Goal: Task Accomplishment & Management: Manage account settings

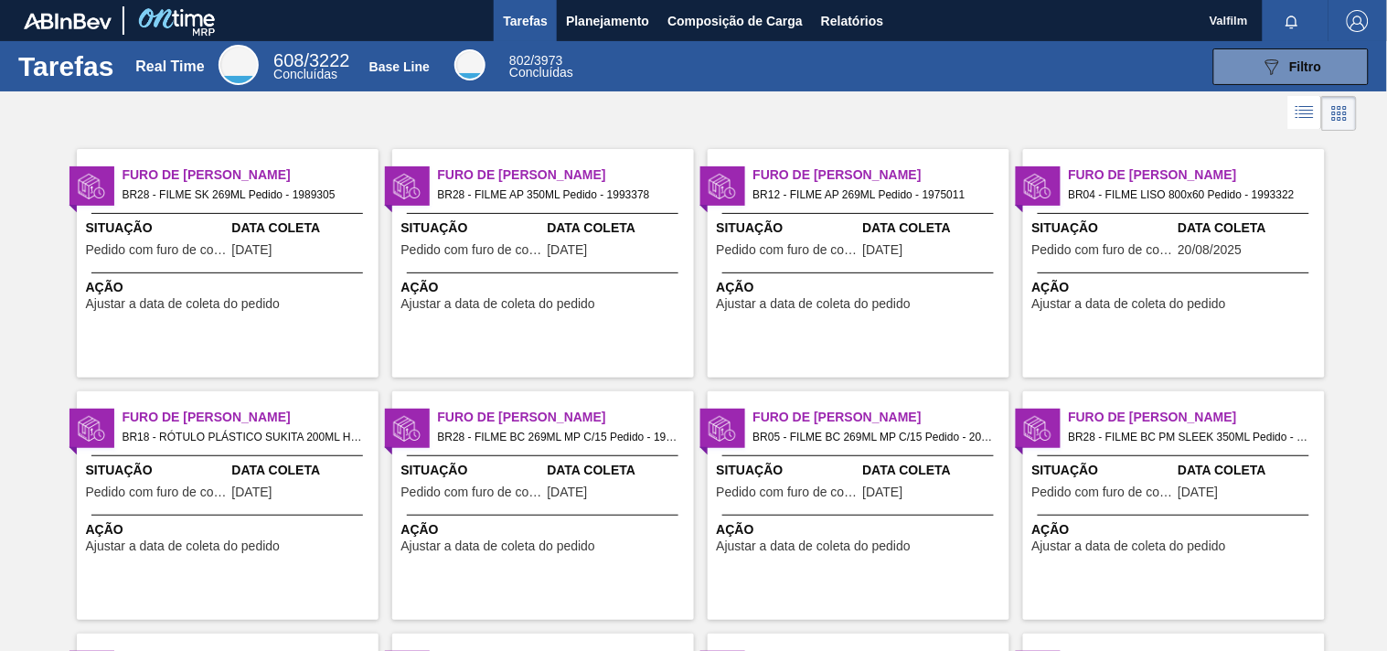
click at [196, 299] on span "Ajustar a data de coleta do pedido" at bounding box center [183, 304] width 195 height 14
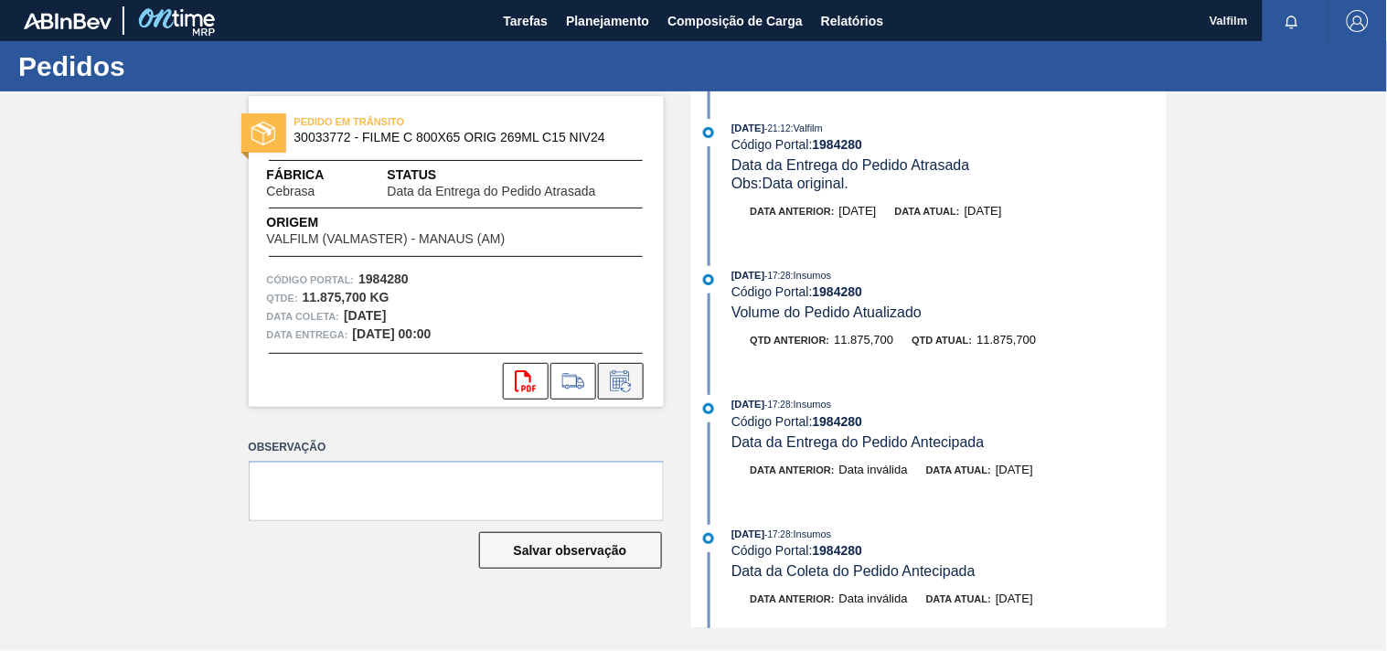
click at [620, 379] on icon at bounding box center [620, 381] width 29 height 22
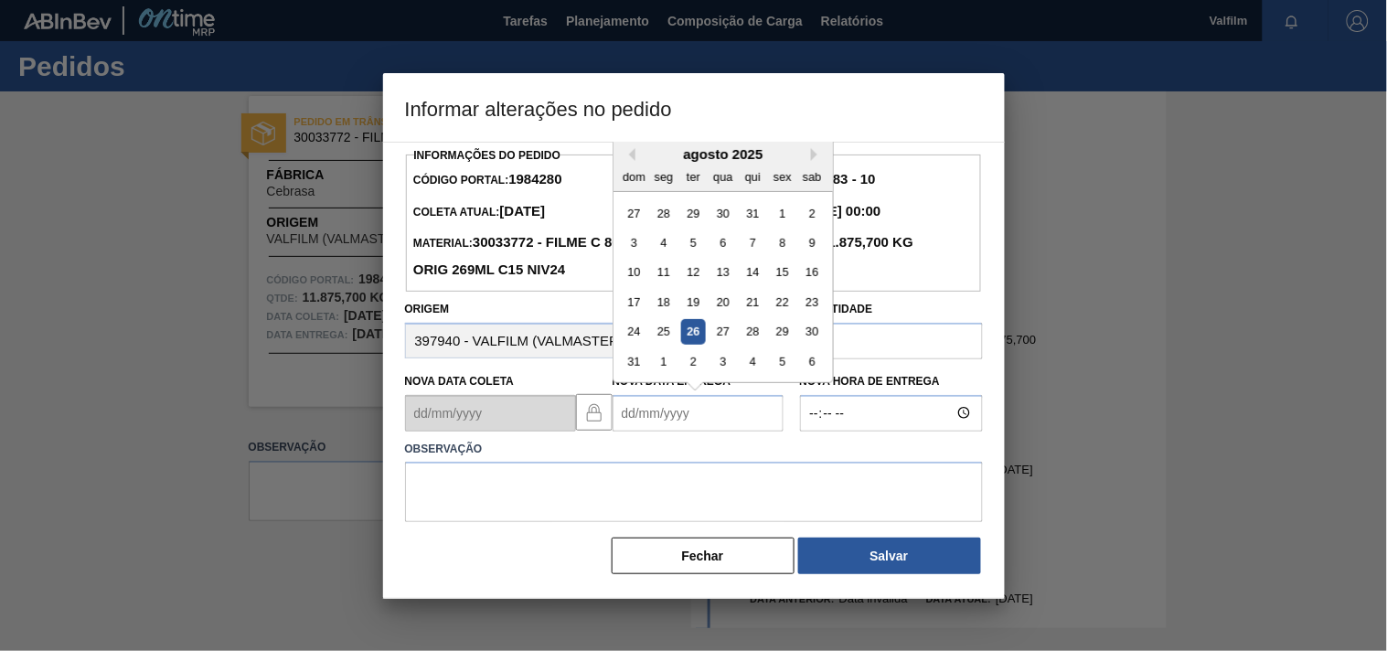
click at [628, 421] on Entrega1984280 "Nova Data Entrega" at bounding box center [697, 413] width 171 height 37
click at [789, 336] on div "29" at bounding box center [782, 331] width 25 height 25
type Entrega1984280 "[DATE]"
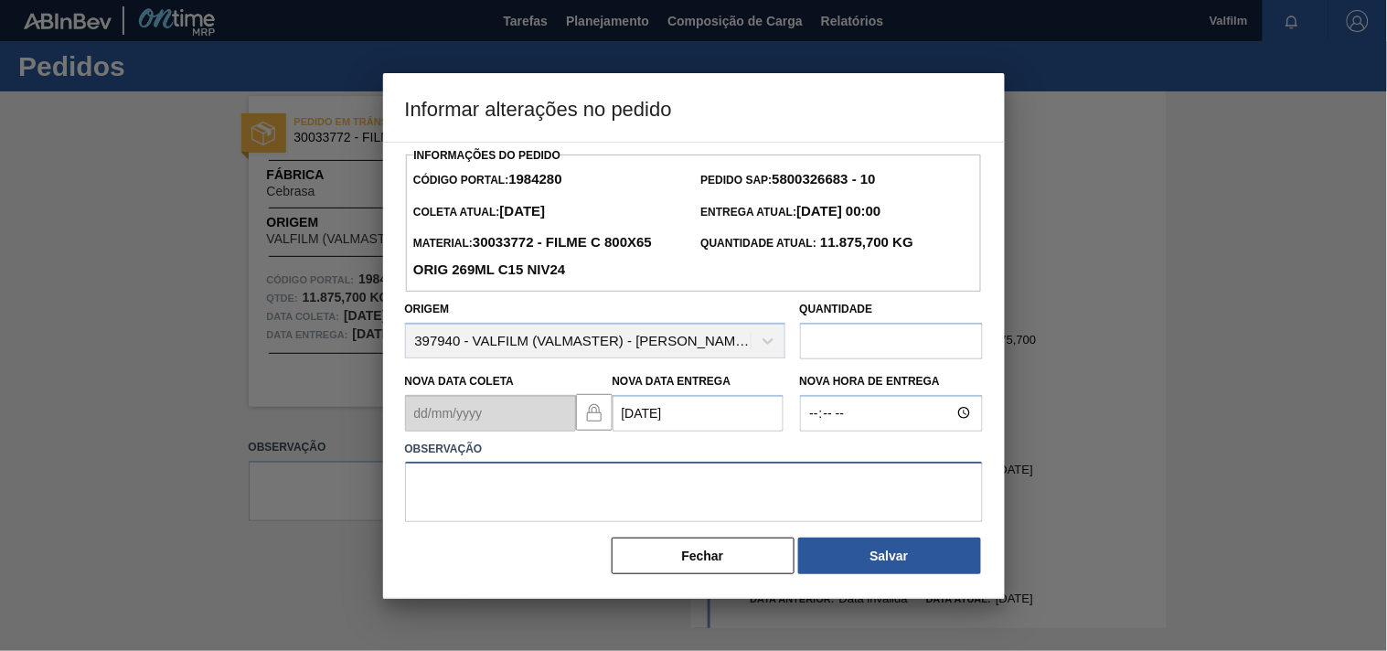
click at [457, 496] on textarea at bounding box center [694, 492] width 578 height 60
type textarea "ajuste entrega - alinhado com cliente."
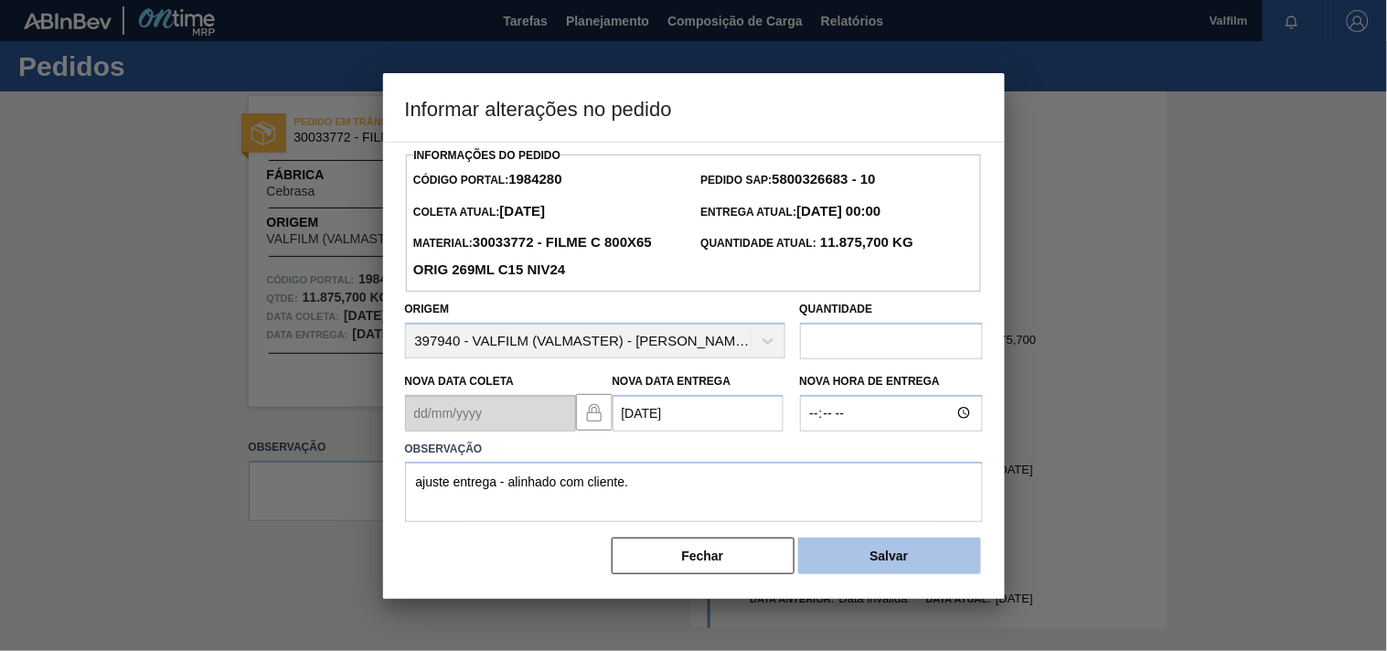
click at [834, 560] on button "Salvar" at bounding box center [889, 556] width 183 height 37
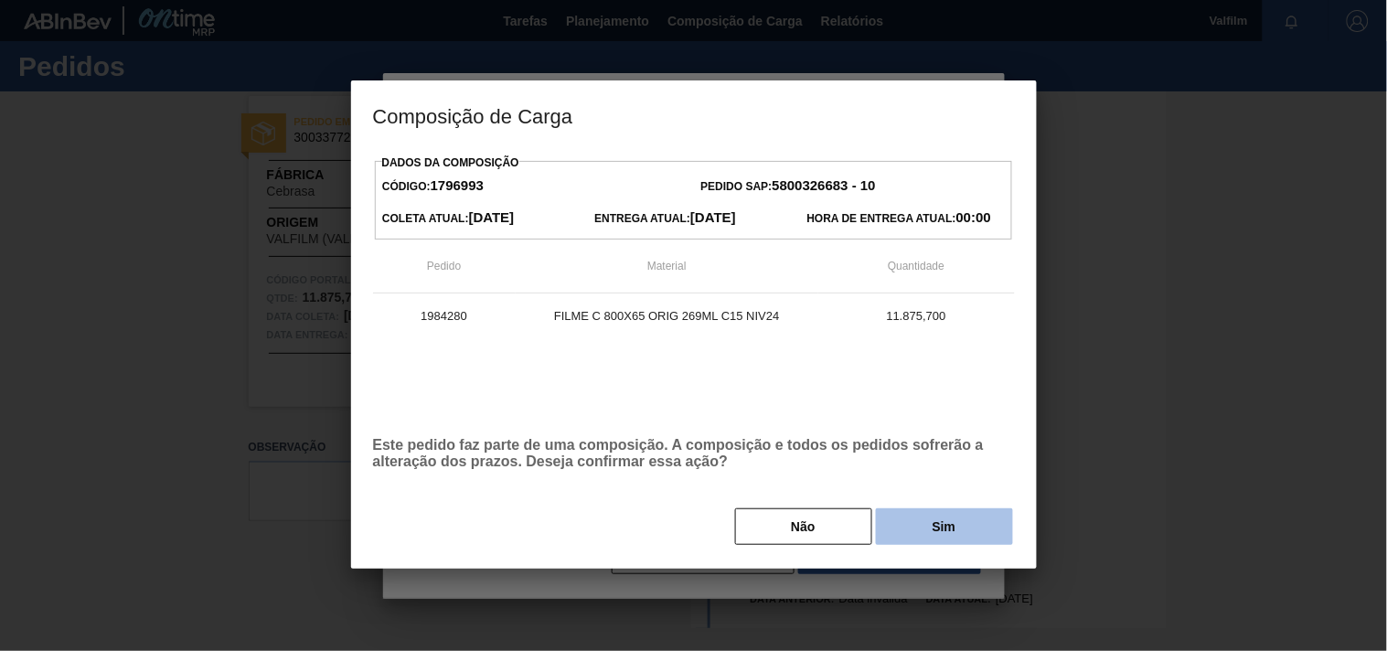
click at [921, 523] on button "Sim" at bounding box center [944, 526] width 137 height 37
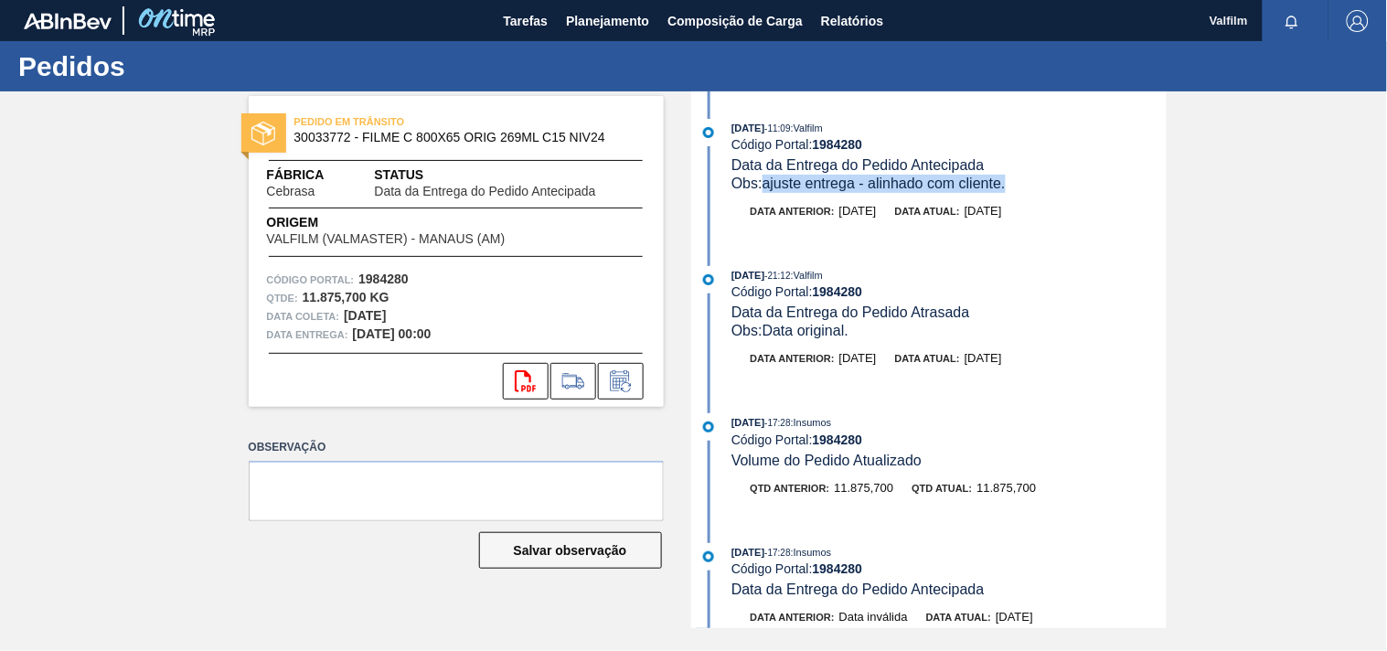
drag, startPoint x: 1022, startPoint y: 185, endPoint x: 765, endPoint y: 180, distance: 256.9
click at [765, 180] on div "Obs: ajuste entrega - alinhado com cliente." at bounding box center [948, 184] width 434 height 18
copy span "ajuste entrega - alinhado com cliente."
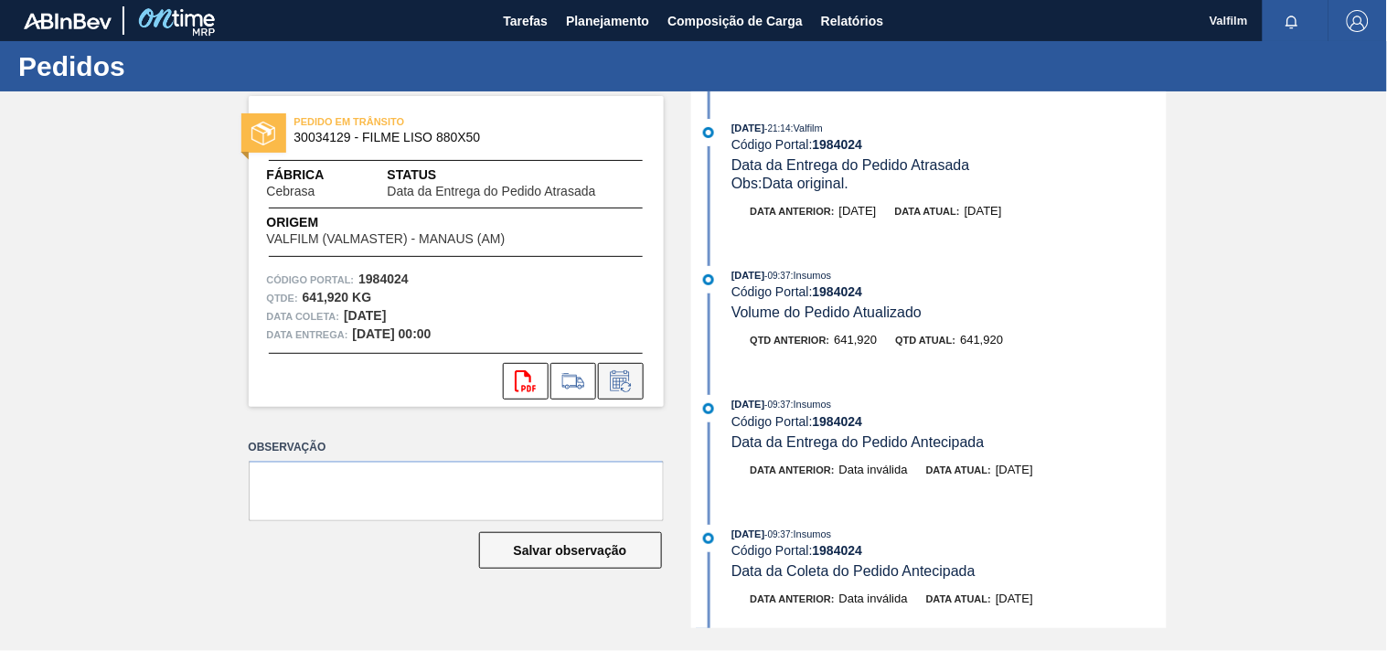
click at [631, 380] on icon at bounding box center [620, 381] width 29 height 22
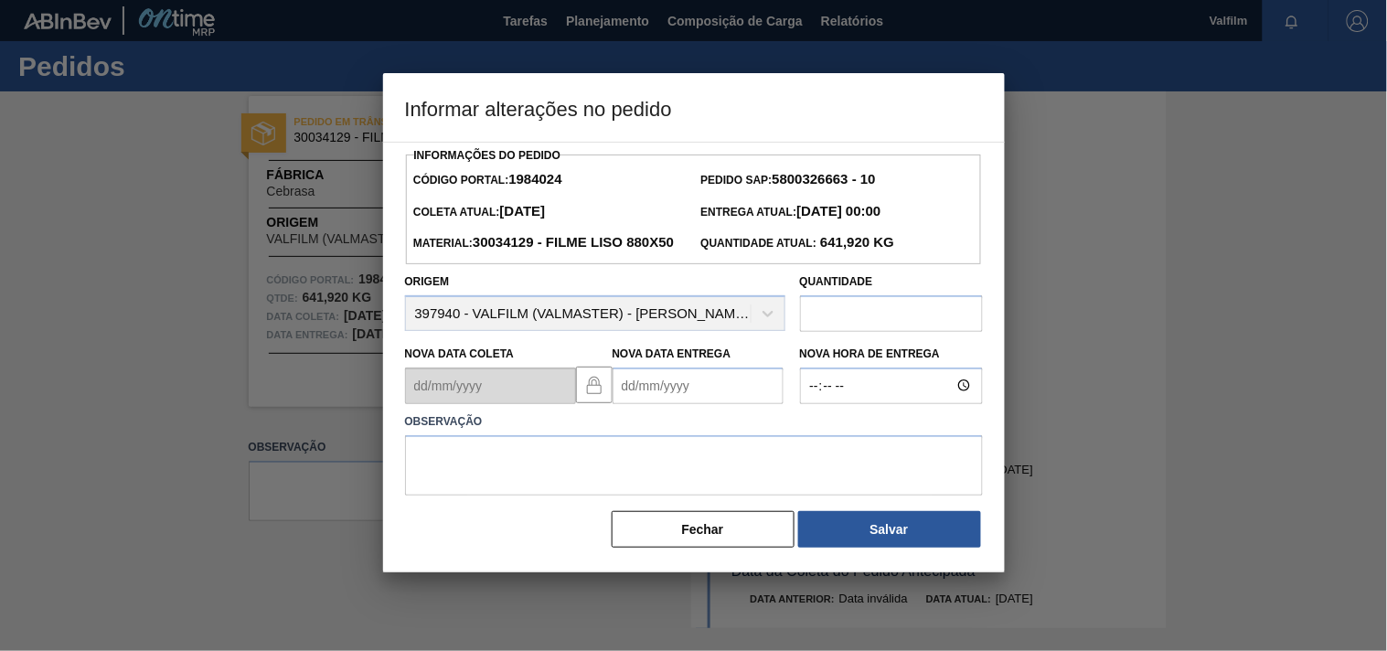
click at [634, 404] on Entrega1984024 "Nova Data Entrega" at bounding box center [697, 385] width 171 height 37
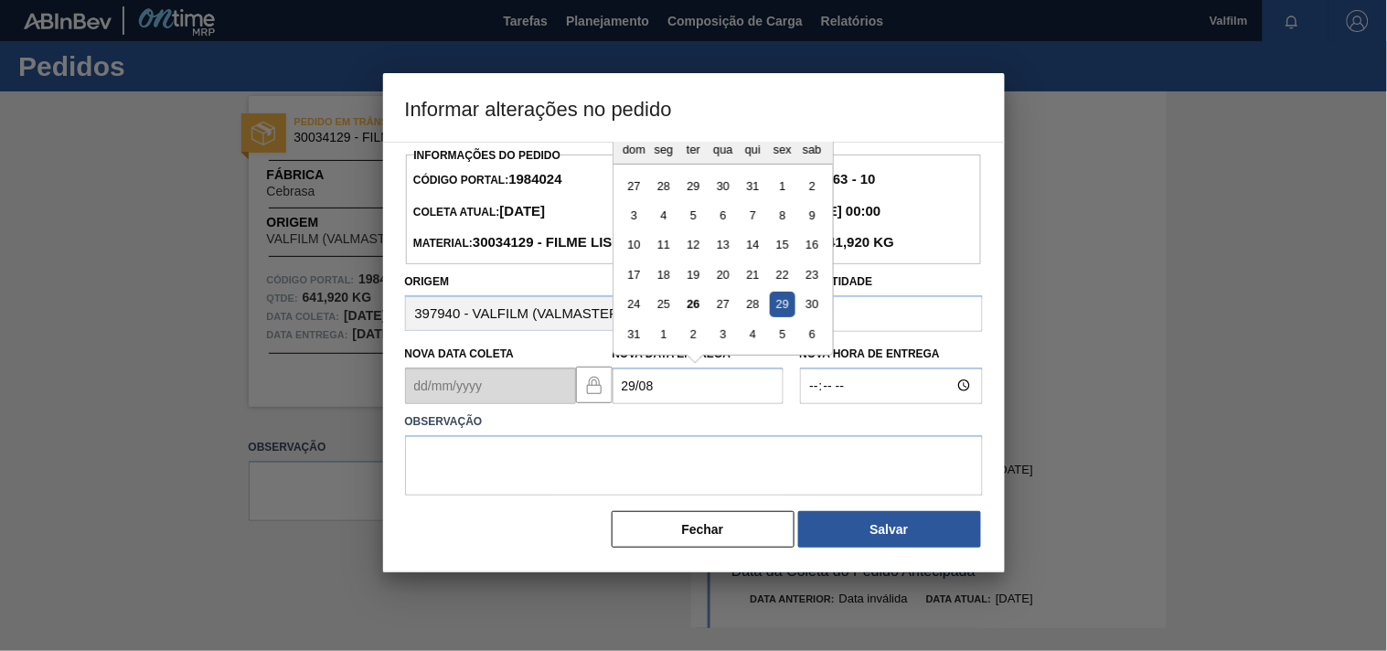
click at [783, 316] on div "29" at bounding box center [782, 304] width 25 height 25
type Entrega1984024 "[DATE]"
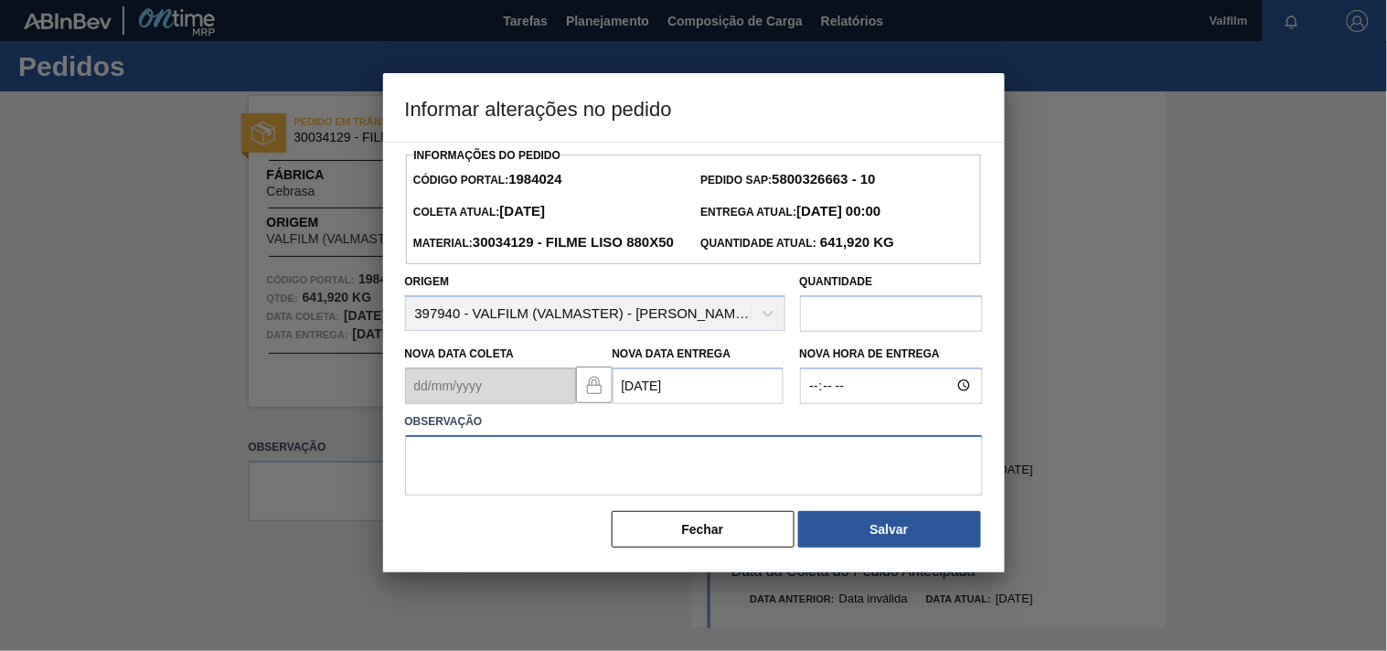
click at [510, 495] on textarea at bounding box center [694, 465] width 578 height 60
paste textarea "ajuste entrega - alinhado com cliente."
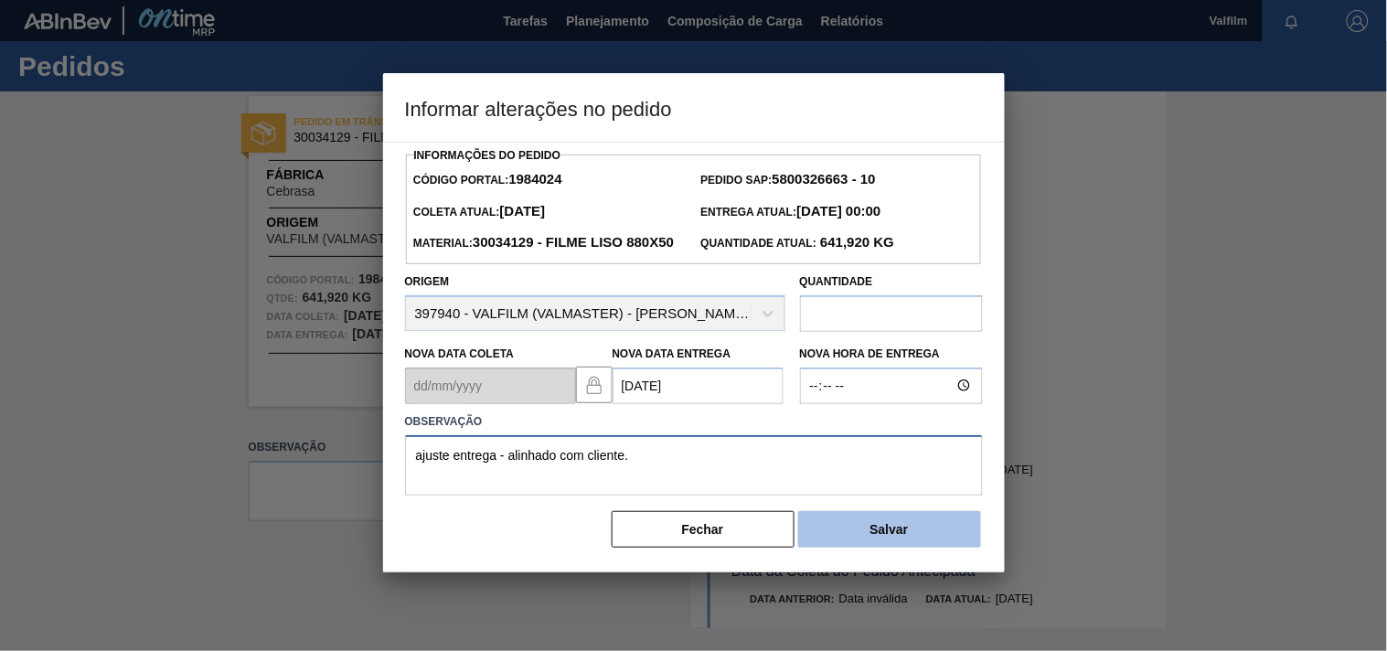
type textarea "ajuste entrega - alinhado com cliente."
click at [844, 548] on button "Salvar" at bounding box center [889, 529] width 183 height 37
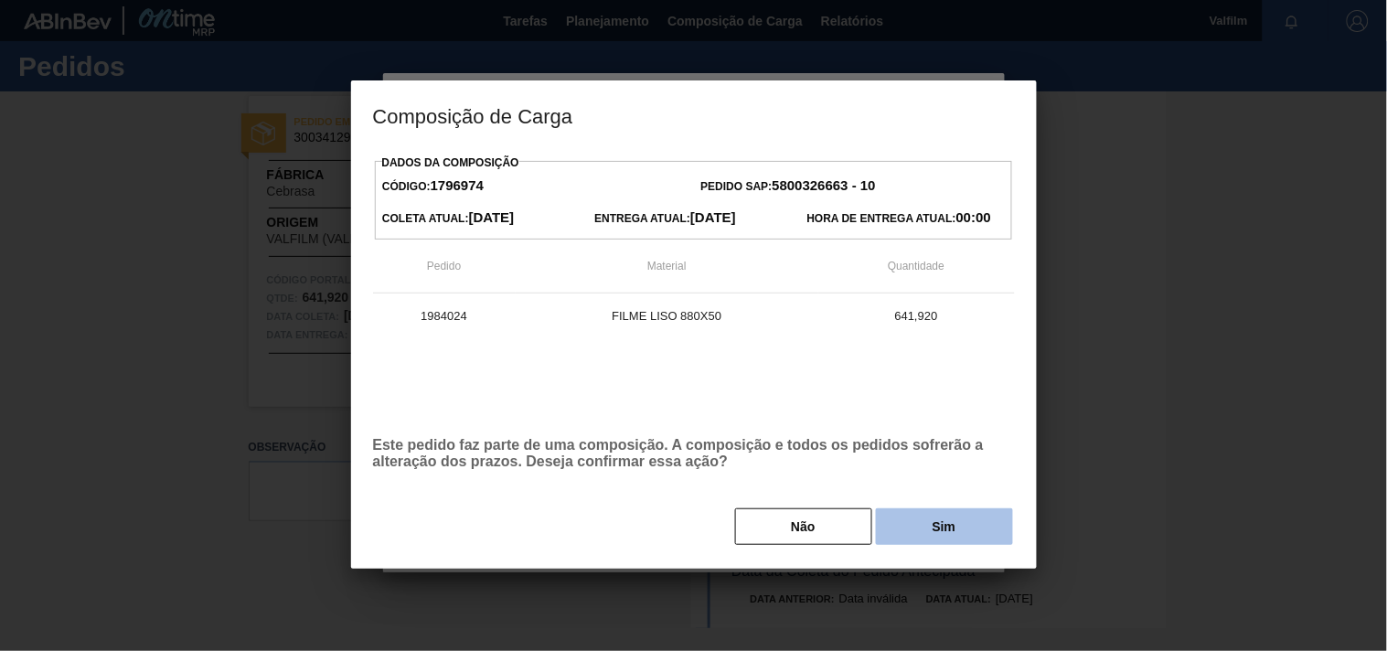
click at [893, 534] on button "Sim" at bounding box center [944, 526] width 137 height 37
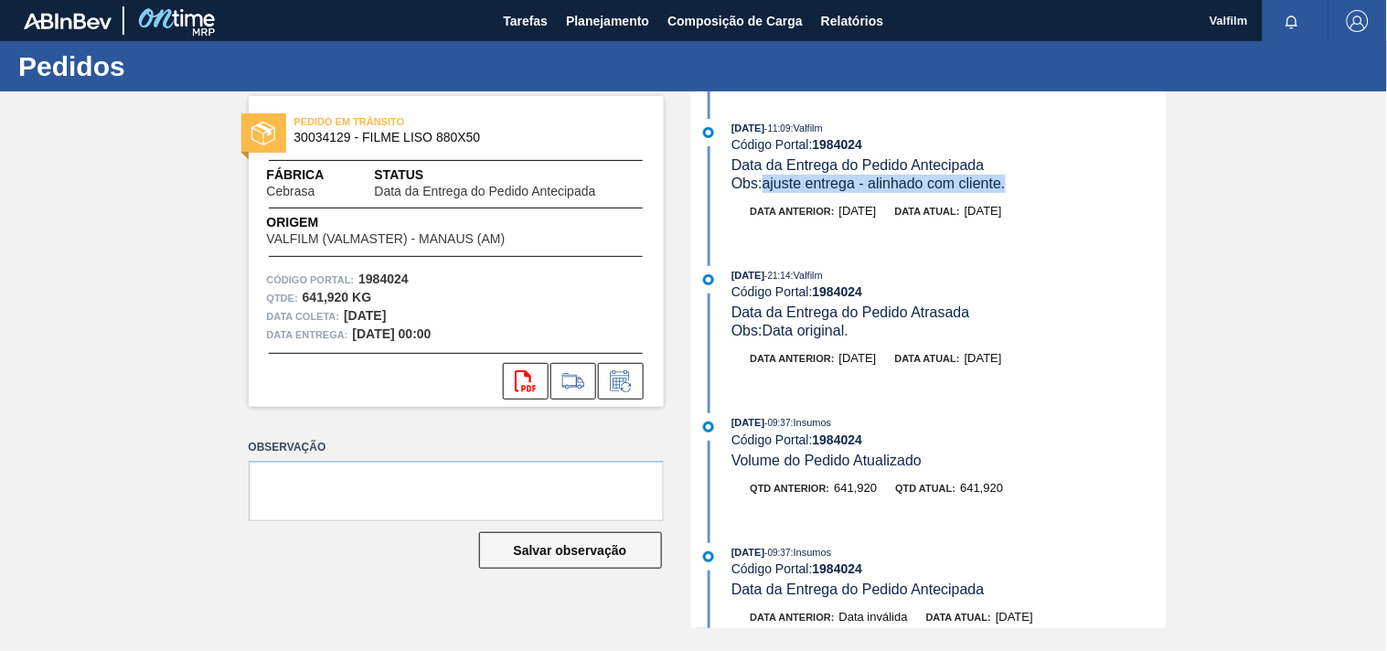
drag, startPoint x: 765, startPoint y: 181, endPoint x: 1010, endPoint y: 189, distance: 245.1
click at [1010, 189] on div "Obs: ajuste entrega - alinhado com cliente." at bounding box center [948, 184] width 434 height 18
copy span "ajuste entrega - alinhado com cliente."
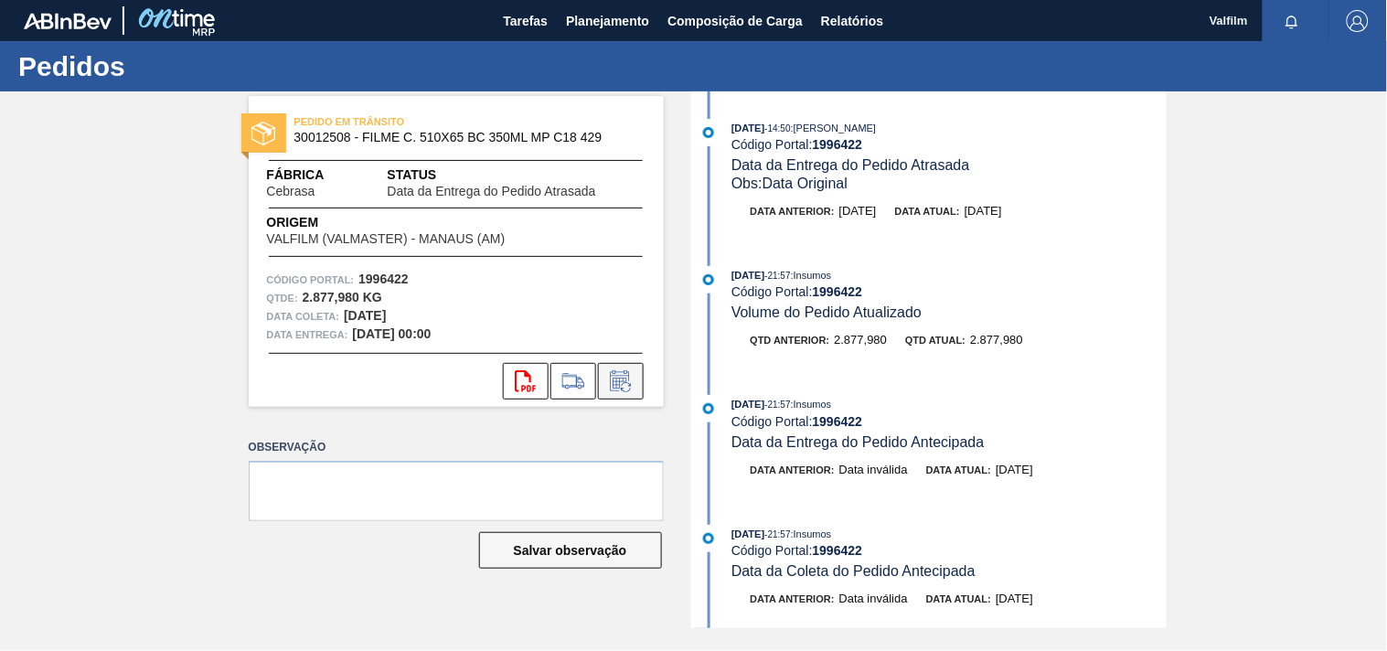
click at [609, 385] on icon at bounding box center [620, 381] width 29 height 22
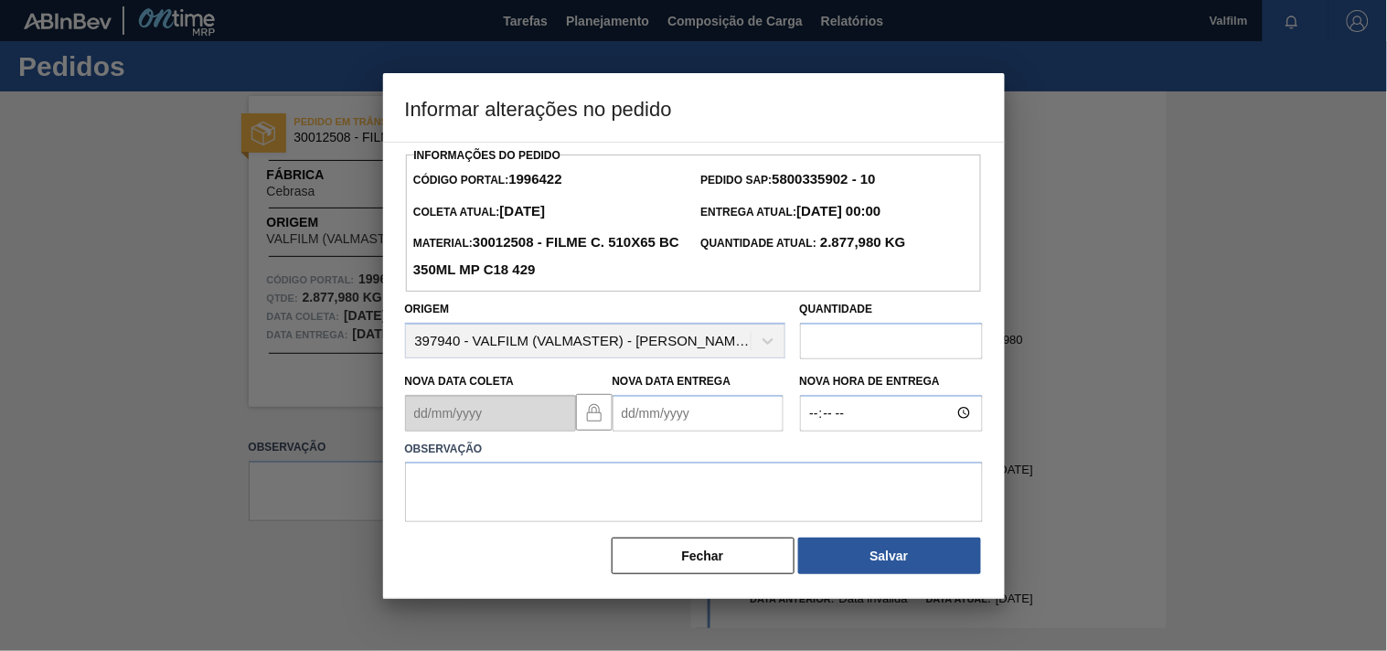
click at [668, 417] on Entrega1996422 "Nova Data Entrega" at bounding box center [697, 413] width 171 height 37
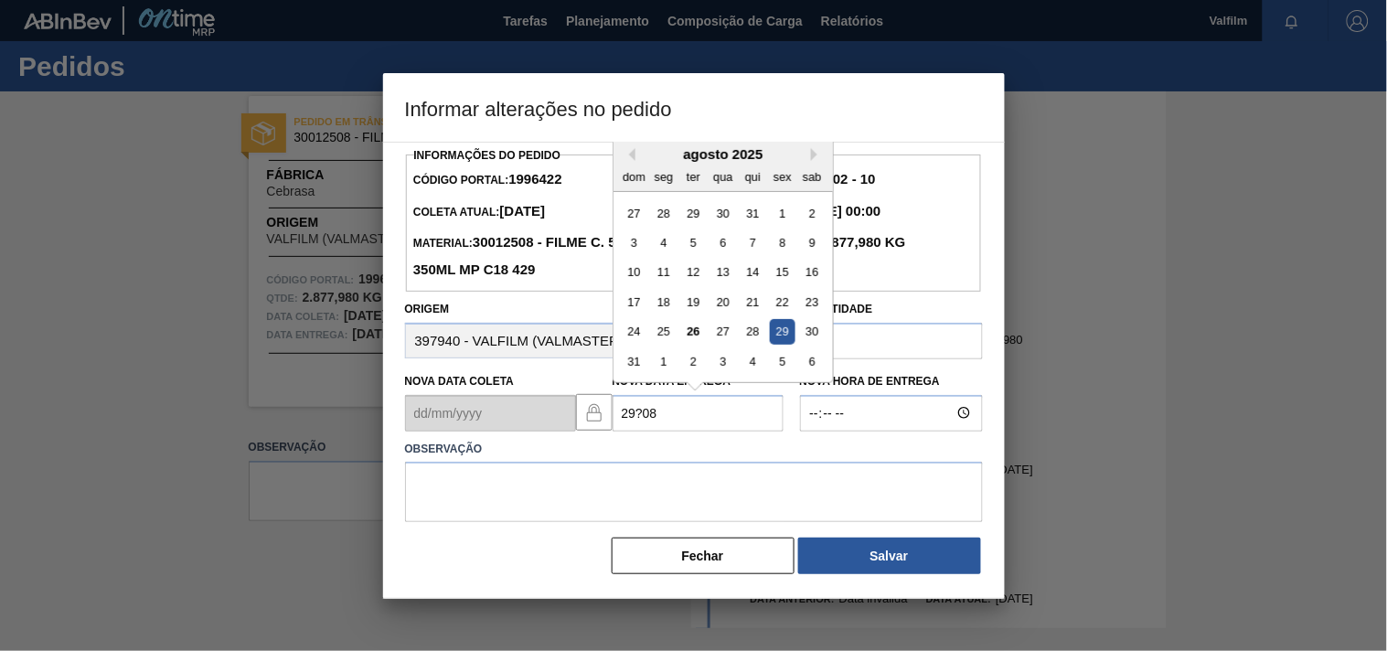
click at [462, 406] on div "Nova Data Coleta Nova Data Entrega 29?08 Previous Month Next Month agosto 2025 …" at bounding box center [595, 398] width 395 height 68
click at [786, 336] on div "29" at bounding box center [782, 331] width 25 height 25
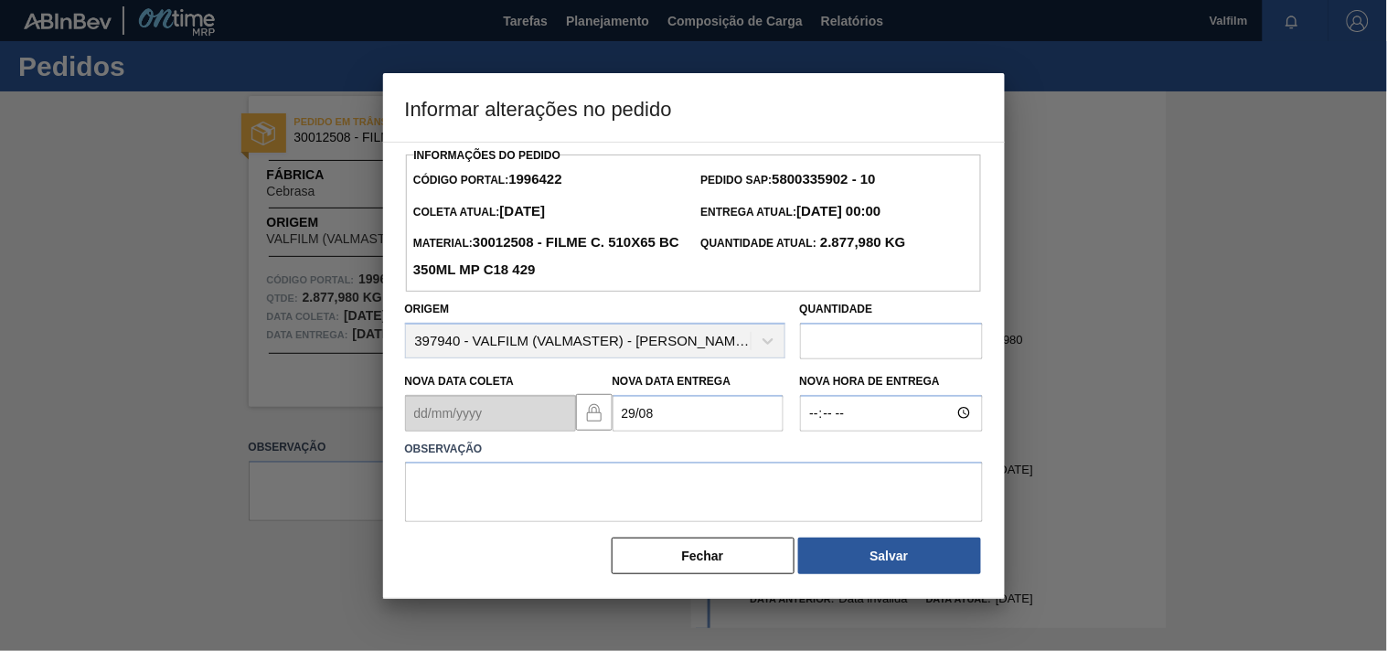
type Entrega1996422 "[DATE]"
click at [540, 494] on textarea at bounding box center [694, 492] width 578 height 60
paste textarea "ajuste entrega - alinhado com cliente."
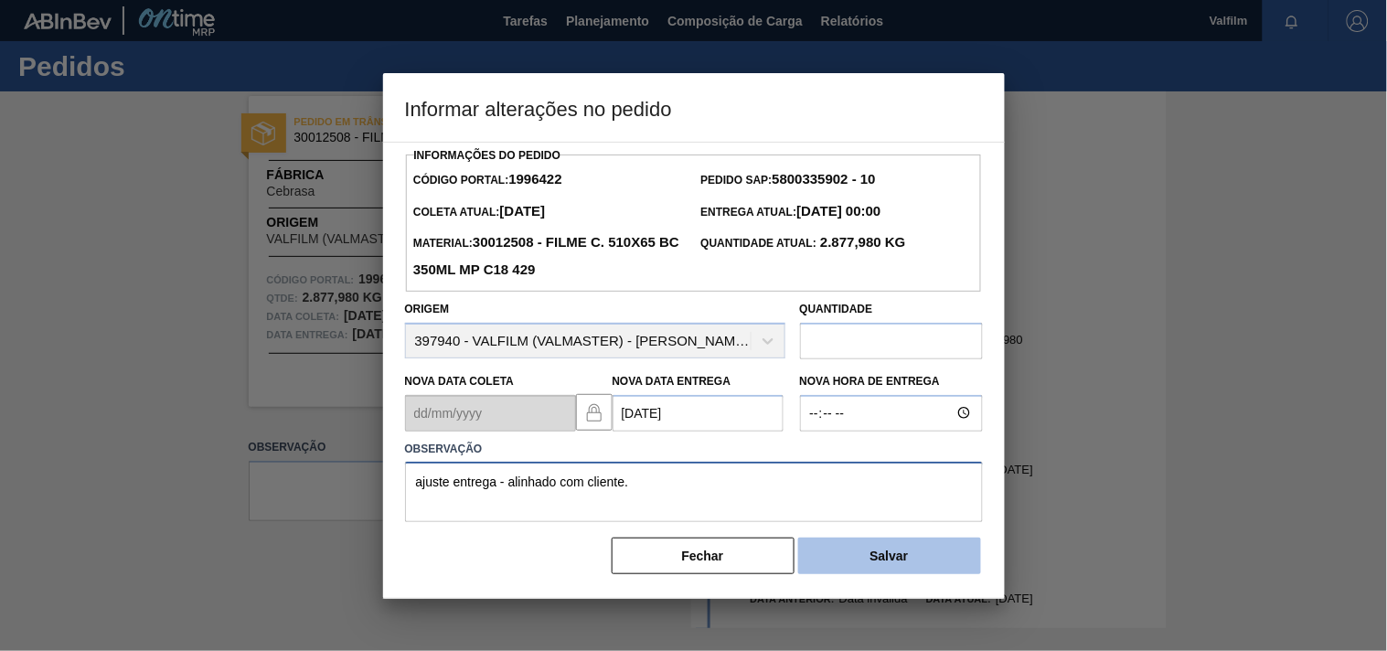
type textarea "ajuste entrega - alinhado com cliente."
click at [867, 554] on button "Salvar" at bounding box center [889, 556] width 183 height 37
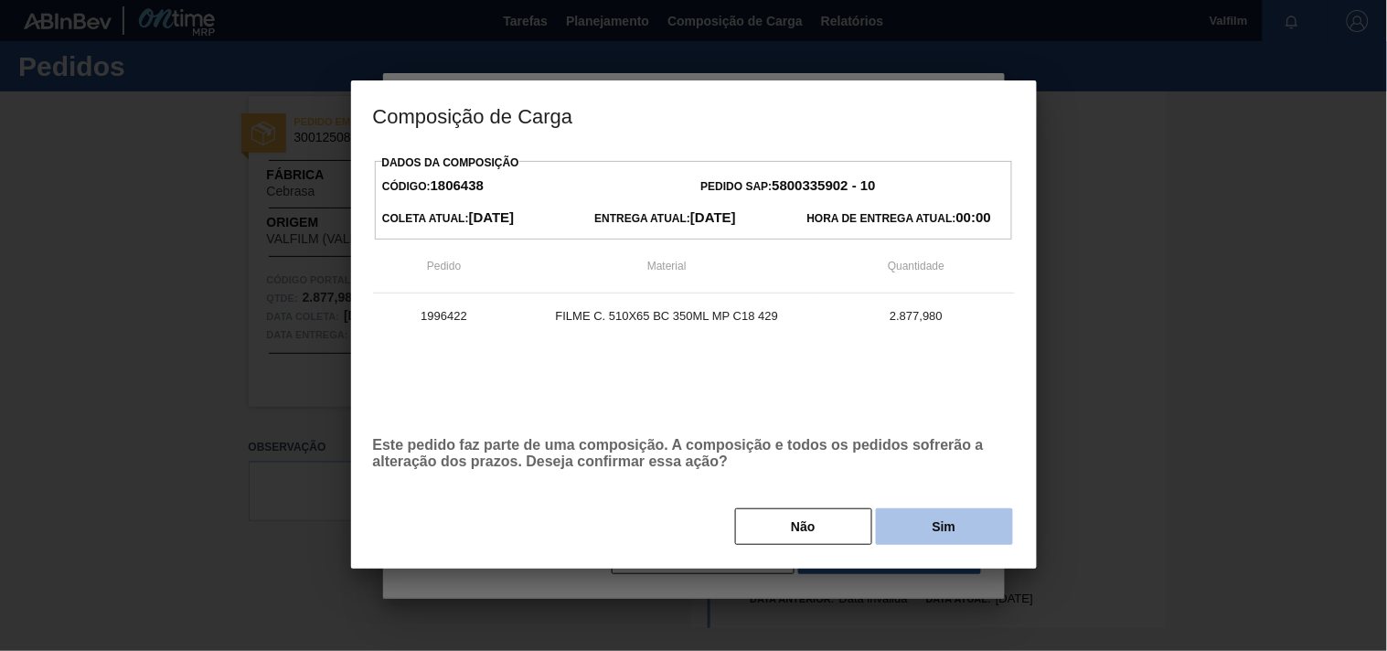
click at [889, 533] on button "Sim" at bounding box center [944, 526] width 137 height 37
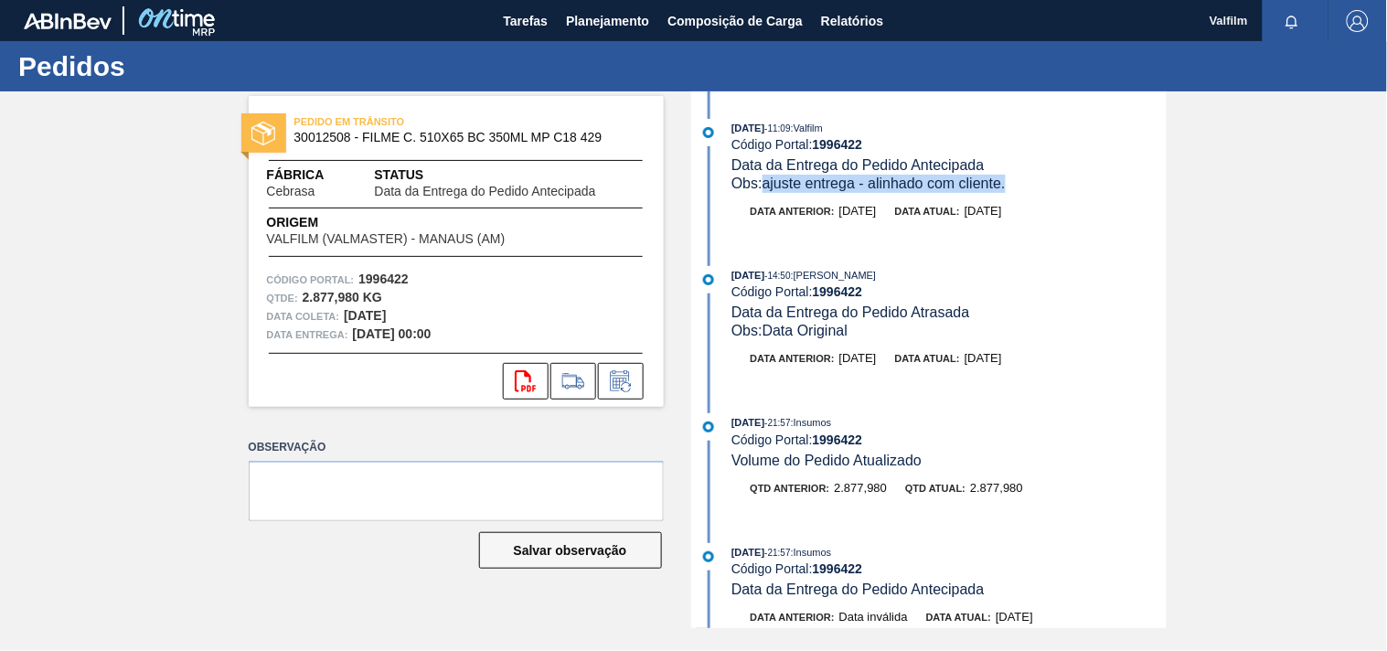
drag, startPoint x: 768, startPoint y: 186, endPoint x: 1010, endPoint y: 185, distance: 242.3
click at [1010, 185] on div "Obs: ajuste entrega - alinhado com cliente." at bounding box center [948, 184] width 434 height 18
copy span "ajuste entrega - alinhado com cliente."
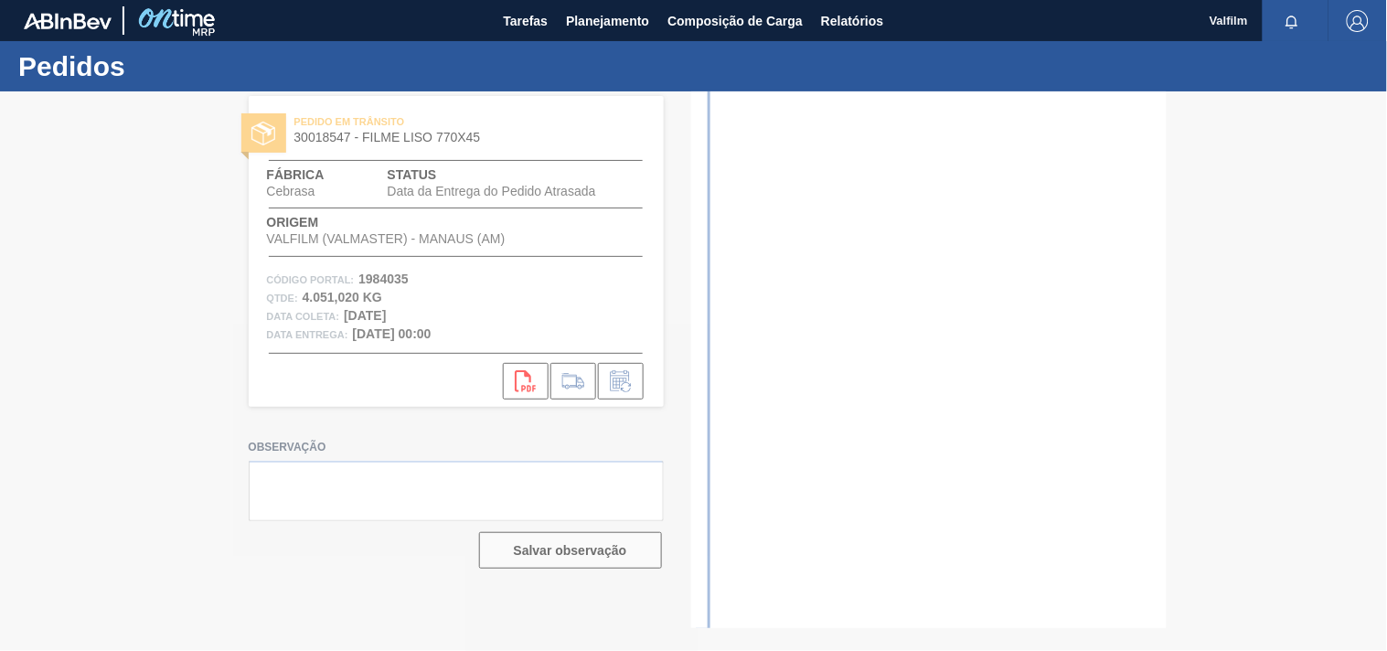
click at [613, 389] on div at bounding box center [693, 370] width 1387 height 559
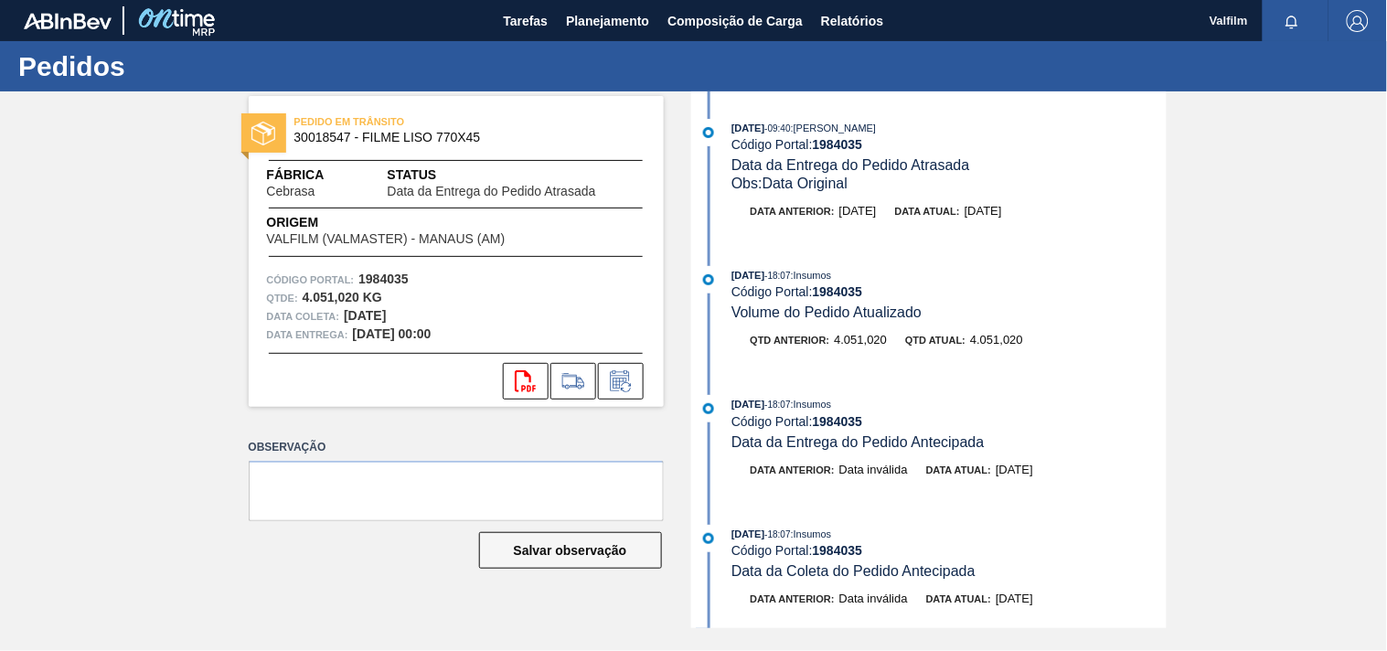
click at [618, 375] on icon at bounding box center [620, 381] width 29 height 22
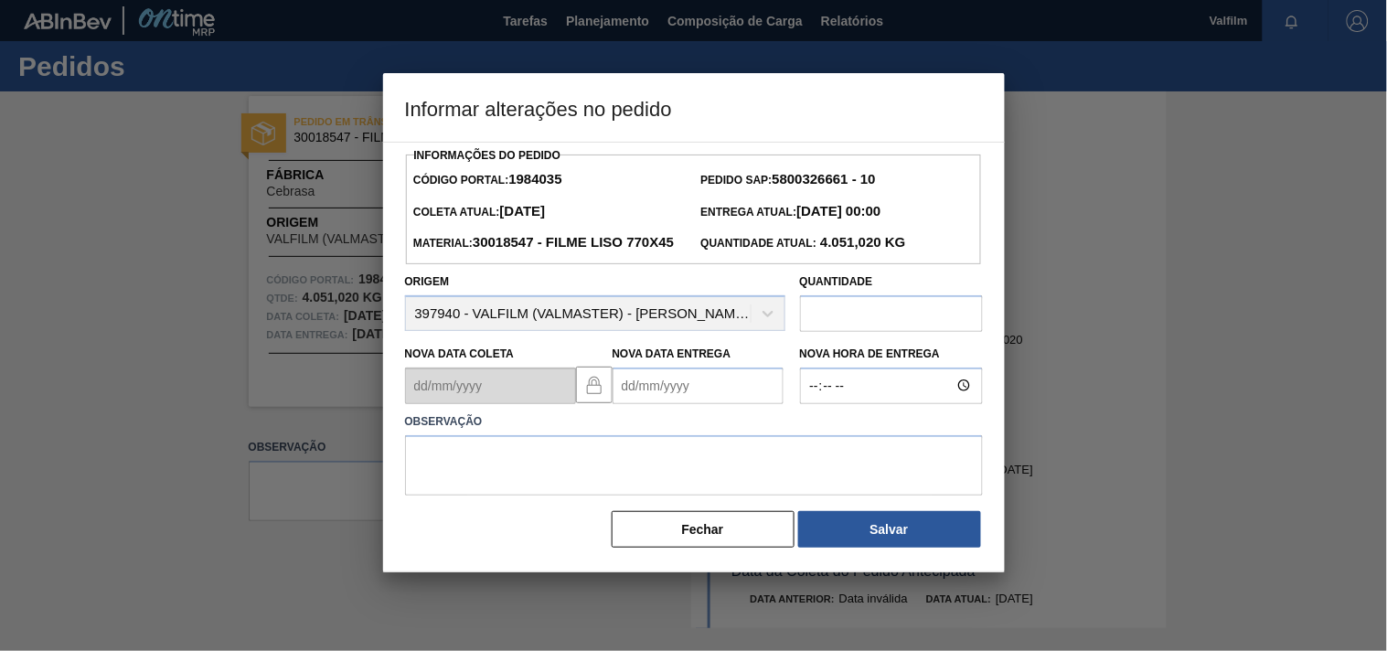
click at [627, 404] on Entrega1984035 "Nova Data Entrega" at bounding box center [697, 385] width 171 height 37
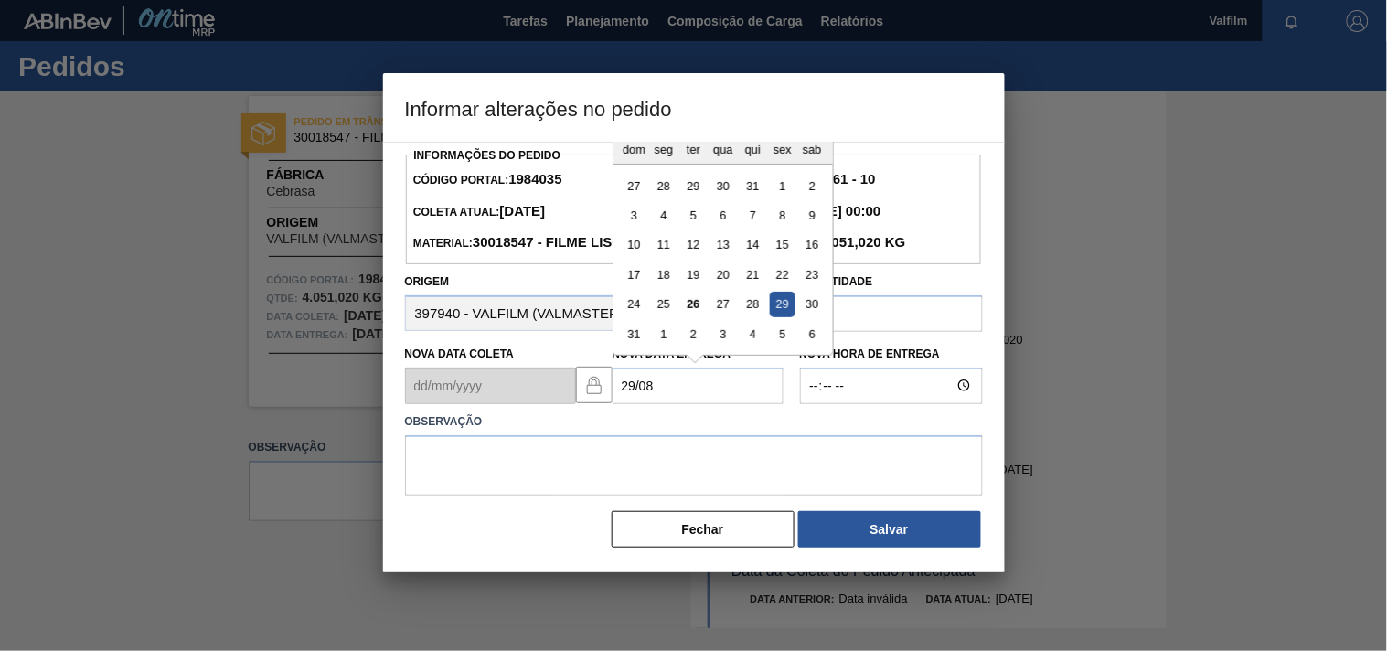
click at [787, 316] on div "29" at bounding box center [782, 304] width 25 height 25
type Entrega1984035 "[DATE]"
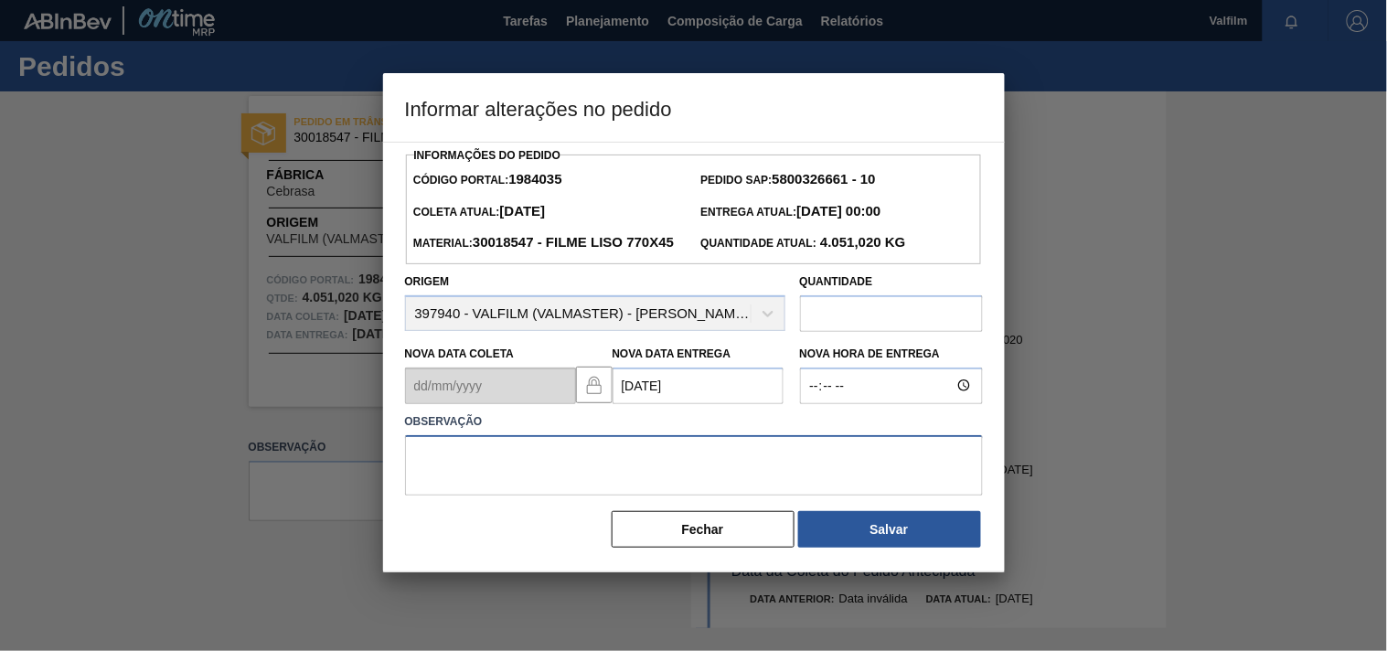
click at [481, 495] on textarea at bounding box center [694, 465] width 578 height 60
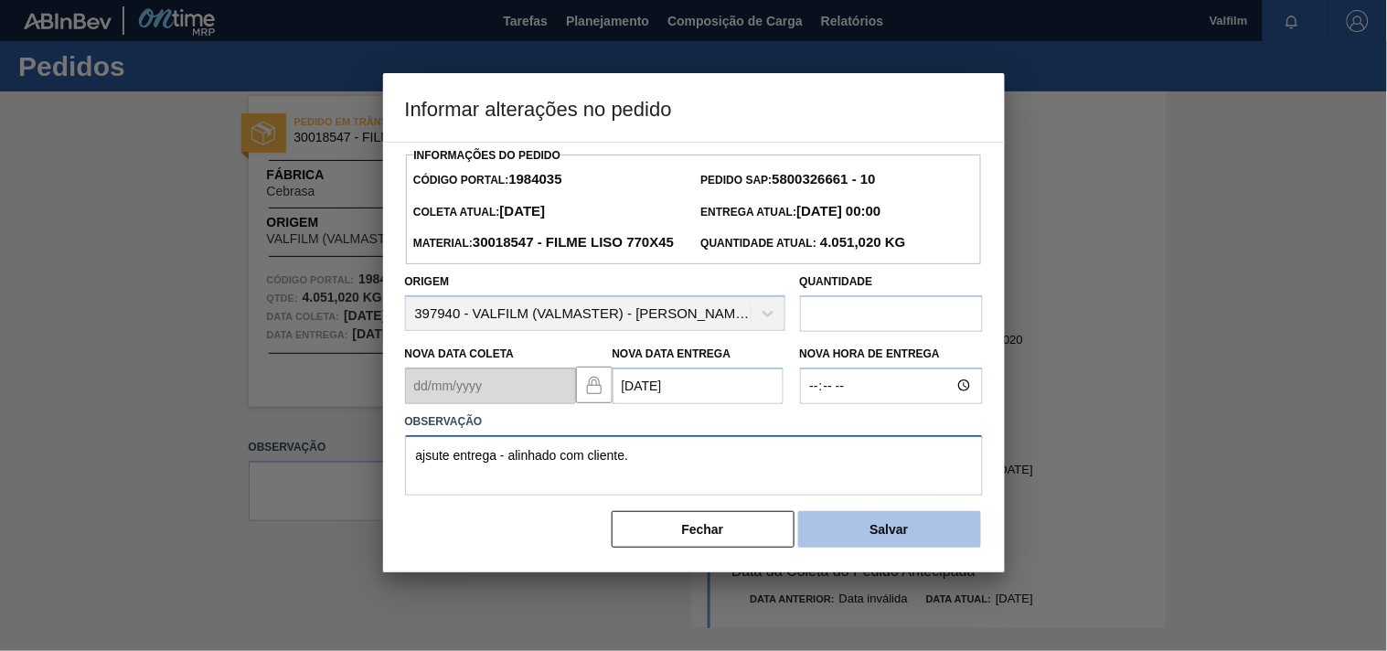
type textarea "ajsute entrega - alinhado com cliente."
click at [888, 548] on button "Salvar" at bounding box center [889, 529] width 183 height 37
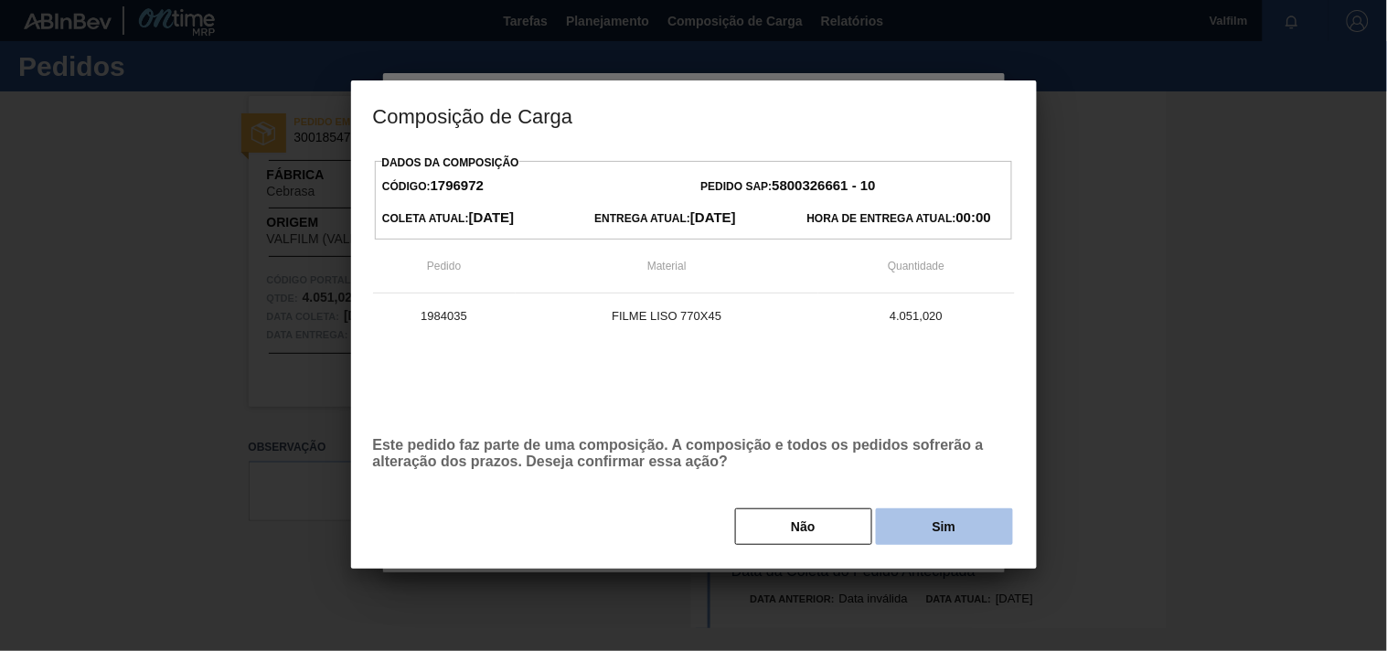
click at [937, 521] on button "Sim" at bounding box center [944, 526] width 137 height 37
